Goal: Task Accomplishment & Management: Complete application form

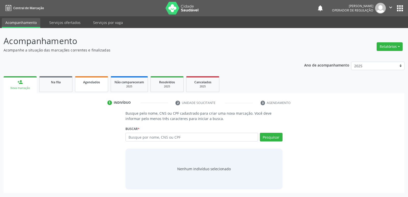
click at [102, 88] on link "Agendados" at bounding box center [91, 84] width 33 height 16
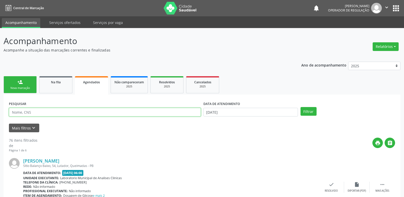
click at [41, 110] on input "text" at bounding box center [105, 112] width 192 height 9
type input "700600957413067"
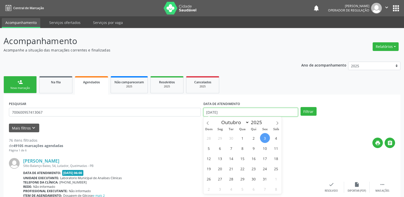
click at [264, 111] on input "[DATE]" at bounding box center [250, 112] width 95 height 9
click at [300, 107] on button "Filtrar" at bounding box center [308, 111] width 16 height 9
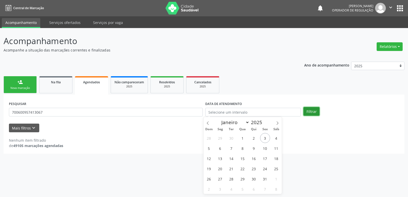
click at [310, 110] on button "Filtrar" at bounding box center [311, 111] width 16 height 9
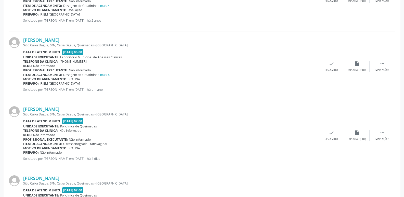
scroll to position [241, 0]
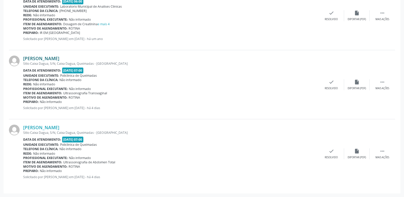
click at [59, 59] on link "[PERSON_NAME]" at bounding box center [41, 59] width 36 height 6
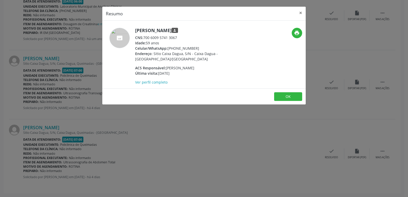
click at [264, 127] on div "Resumo × [PERSON_NAME] person CNS: 700 6009 5741 3067 Idade: 59 anos Celular/Wh…" at bounding box center [204, 98] width 408 height 197
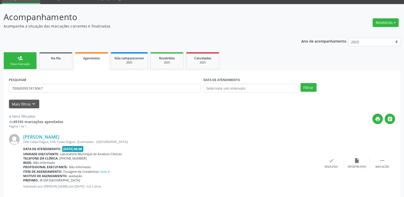
scroll to position [0, 0]
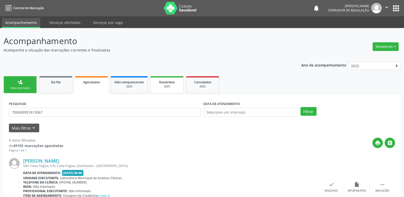
click at [169, 82] on span "Resolvidos" at bounding box center [167, 82] width 16 height 4
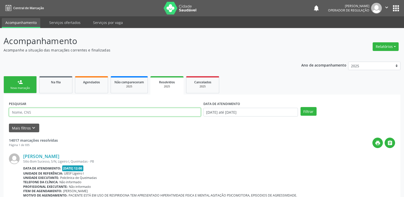
click at [69, 114] on input "text" at bounding box center [105, 112] width 192 height 9
click at [300, 107] on button "Filtrar" at bounding box center [308, 111] width 16 height 9
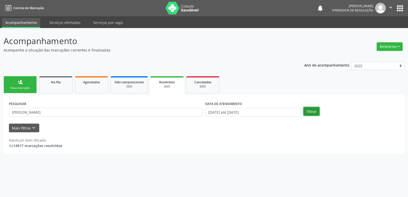
click at [311, 110] on button "Filtrar" at bounding box center [311, 111] width 16 height 9
click at [57, 117] on div "PESQUISAR [PERSON_NAME]" at bounding box center [106, 110] width 196 height 20
click at [57, 111] on input "[PERSON_NAME]" at bounding box center [106, 112] width 194 height 9
type input "[PERSON_NAME]"
click at [303, 107] on button "Filtrar" at bounding box center [311, 111] width 16 height 9
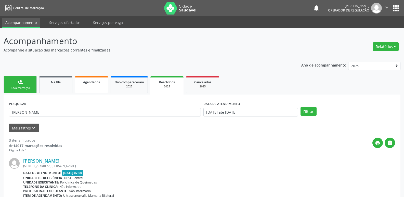
click at [92, 88] on link "Agendados" at bounding box center [91, 84] width 33 height 17
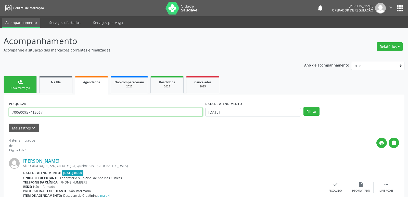
click at [50, 111] on input "700600957413067" at bounding box center [106, 112] width 194 height 9
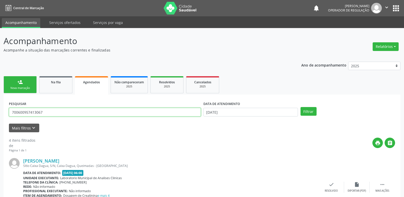
click at [50, 111] on input "700600957413067" at bounding box center [105, 112] width 192 height 9
type input "700005307194204"
click at [300, 107] on button "Filtrar" at bounding box center [308, 111] width 16 height 9
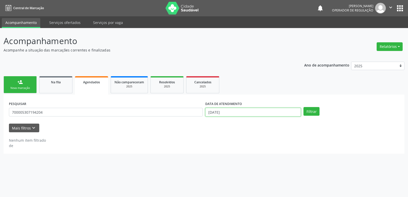
drag, startPoint x: 218, startPoint y: 109, endPoint x: 192, endPoint y: 102, distance: 27.6
click at [218, 109] on input "[DATE]" at bounding box center [253, 112] width 96 height 9
click at [303, 107] on button "Filtrar" at bounding box center [311, 111] width 16 height 9
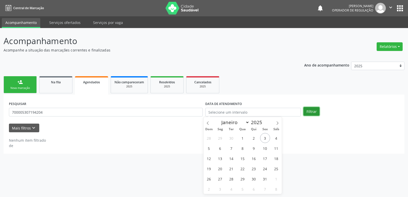
click at [314, 114] on button "Filtrar" at bounding box center [311, 111] width 16 height 9
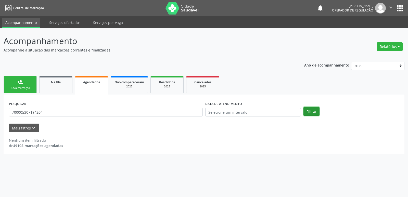
click at [310, 111] on button "Filtrar" at bounding box center [311, 111] width 16 height 9
click at [22, 86] on link "person_add Nova marcação" at bounding box center [20, 84] width 33 height 17
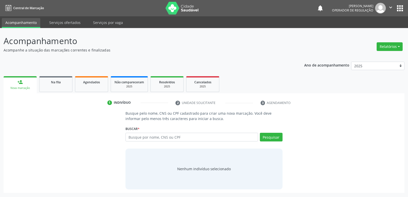
click at [168, 131] on div "Buscar * Busque por nome, CNS ou CPF Nenhum resultado encontrado para: " " Digi…" at bounding box center [203, 135] width 157 height 20
click at [168, 137] on input "text" at bounding box center [191, 137] width 132 height 9
type input "700005307194204"
click at [266, 138] on button "Pesquisar" at bounding box center [271, 137] width 23 height 9
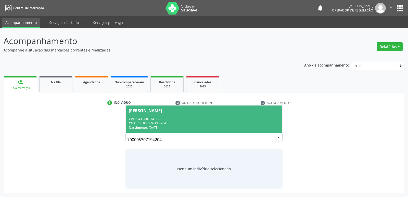
click at [169, 119] on div "CPF: 043.080.874-73" at bounding box center [204, 119] width 150 height 4
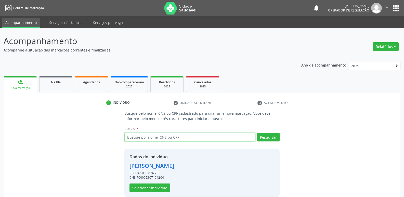
click at [150, 137] on input "text" at bounding box center [189, 137] width 131 height 9
type input "r"
type input "[PERSON_NAME]"
click at [397, 5] on button "apps" at bounding box center [395, 8] width 9 height 9
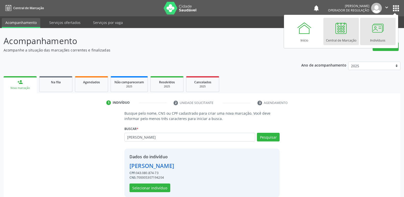
click at [371, 30] on div at bounding box center [377, 27] width 15 height 15
